Goal: Information Seeking & Learning: Check status

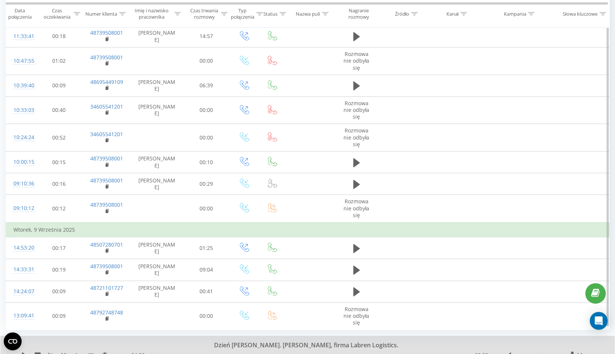
scroll to position [414, 0]
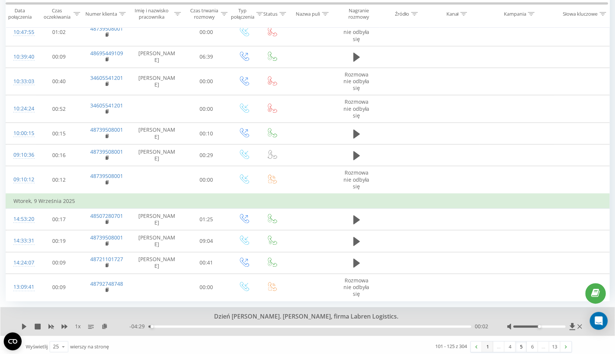
click at [485, 342] on link "1" at bounding box center [487, 346] width 11 height 10
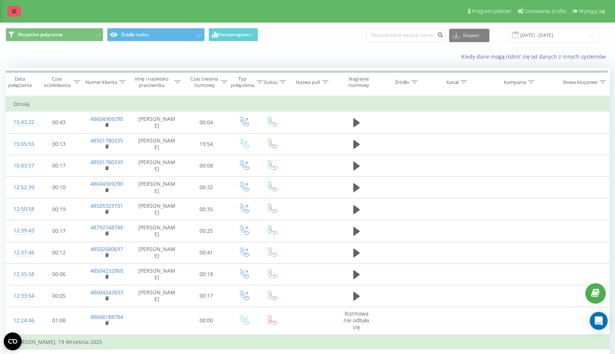
click at [15, 10] on icon at bounding box center [14, 11] width 4 height 5
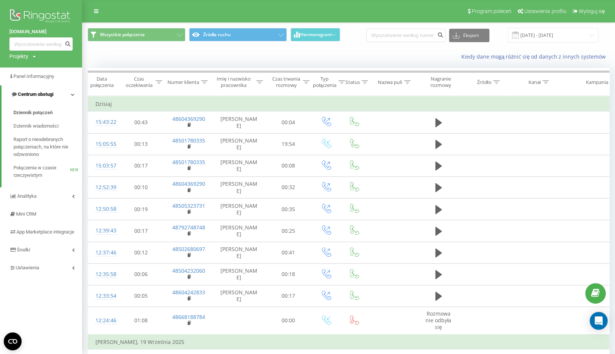
click at [45, 89] on link "Centrum obsługi" at bounding box center [41, 94] width 81 height 18
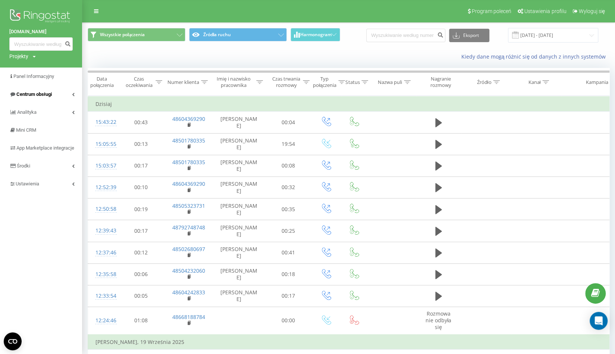
click at [39, 100] on link "Centrum obsługi" at bounding box center [41, 94] width 82 height 18
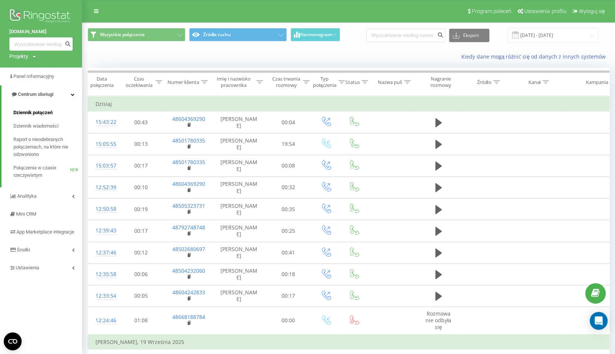
click at [34, 112] on span "Dziennik połączeń" at bounding box center [32, 112] width 39 height 7
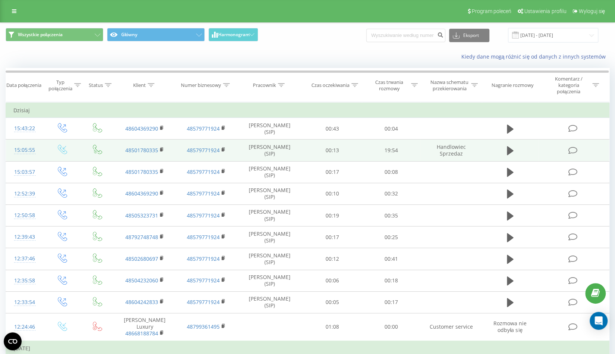
click at [572, 150] on icon at bounding box center [573, 151] width 9 height 8
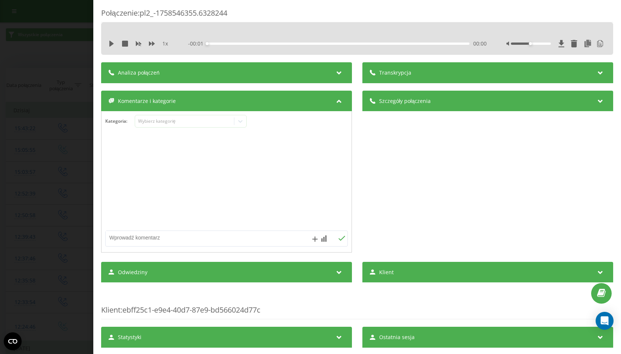
click at [302, 75] on div "Analiza połączeń" at bounding box center [226, 72] width 251 height 21
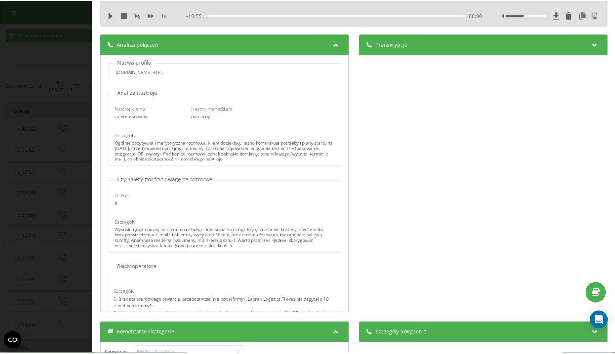
scroll to position [31, 0]
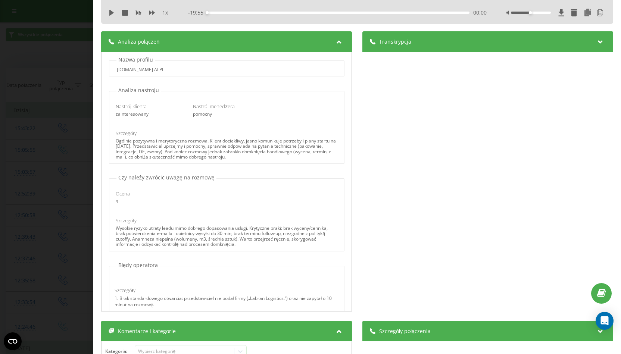
click at [59, 67] on div "Połączenie : pl2_-1758546355.6328244 1 x - 19:55 00:00 00:00 Transkrypcja 00:01…" at bounding box center [310, 177] width 621 height 354
